Goal: Task Accomplishment & Management: Manage account settings

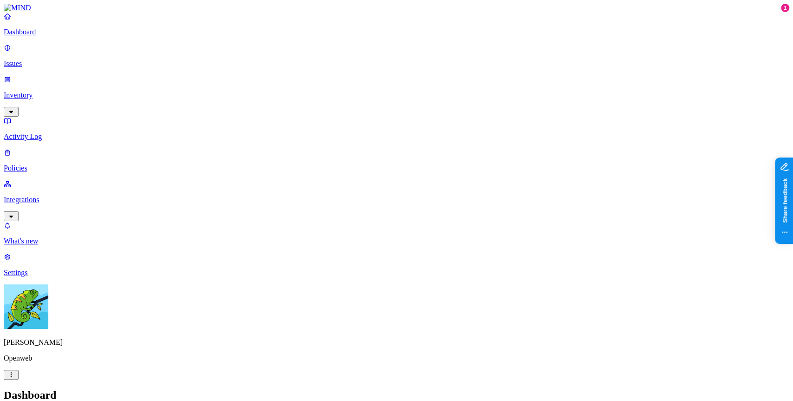
click at [32, 180] on link "Integrations" at bounding box center [396, 200] width 785 height 40
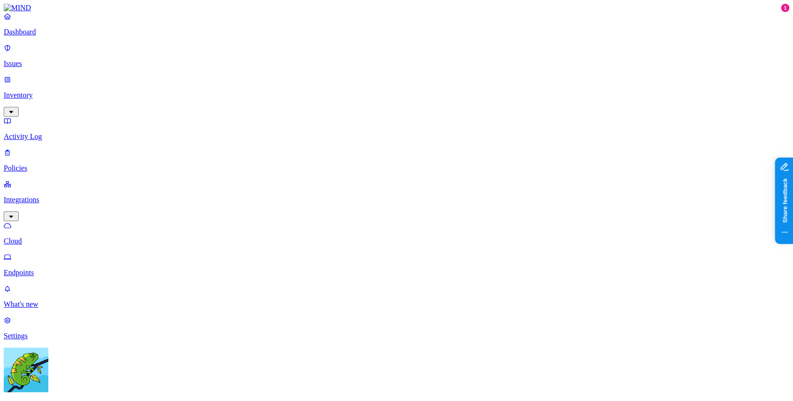
click at [40, 253] on link "Endpoints" at bounding box center [396, 265] width 785 height 24
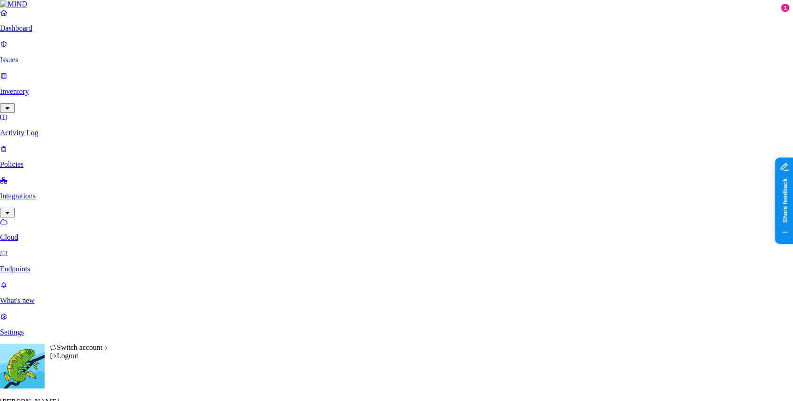
click at [104, 346] on div "Switch account" at bounding box center [79, 347] width 61 height 8
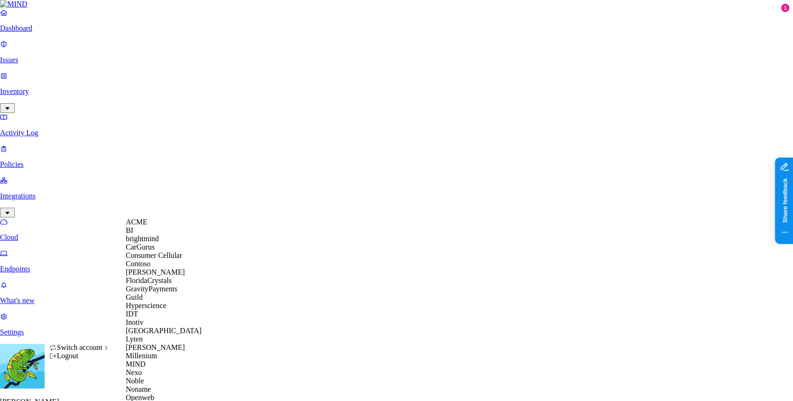
scroll to position [125, 0]
click at [162, 368] on div "MIND" at bounding box center [171, 364] width 90 height 8
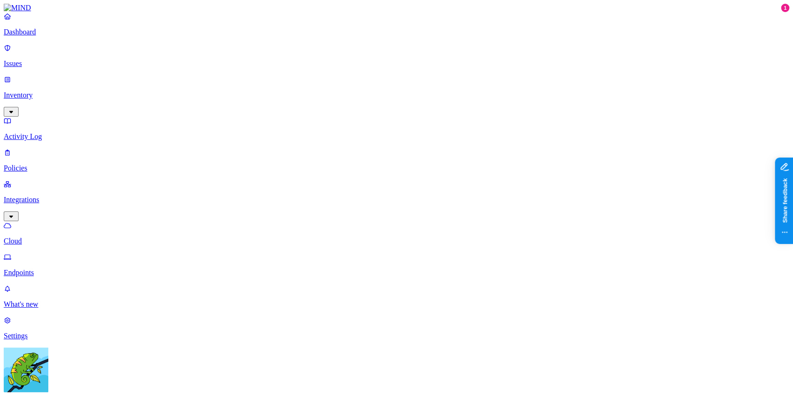
scroll to position [85, 0]
